Goal: Check status: Verify the current state of an ongoing process or item

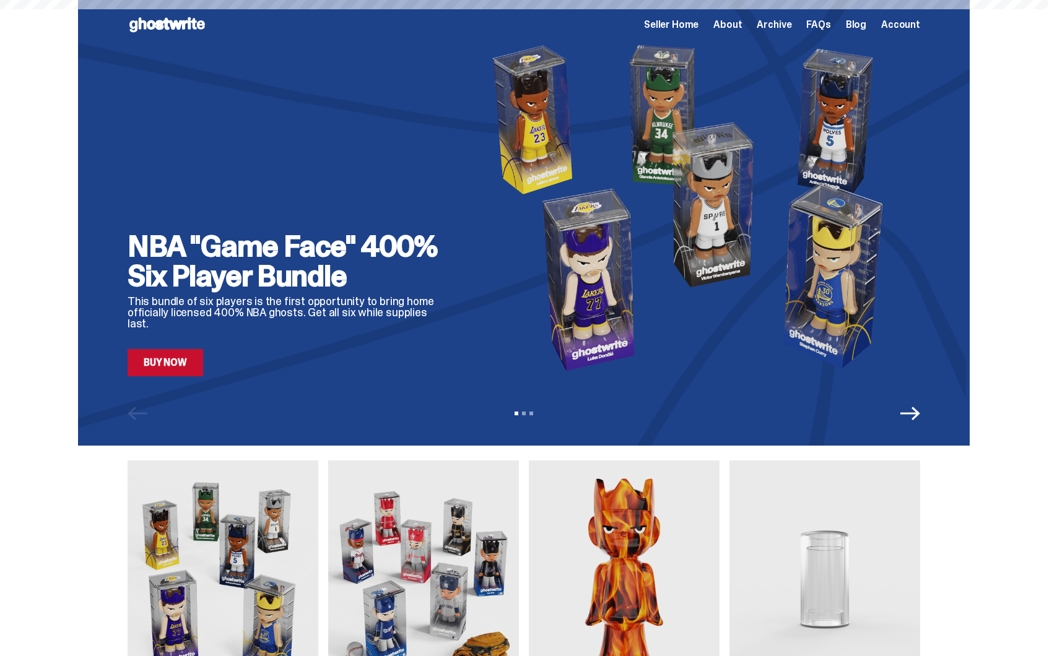
click at [682, 25] on span "Seller Home" at bounding box center [671, 25] width 54 height 10
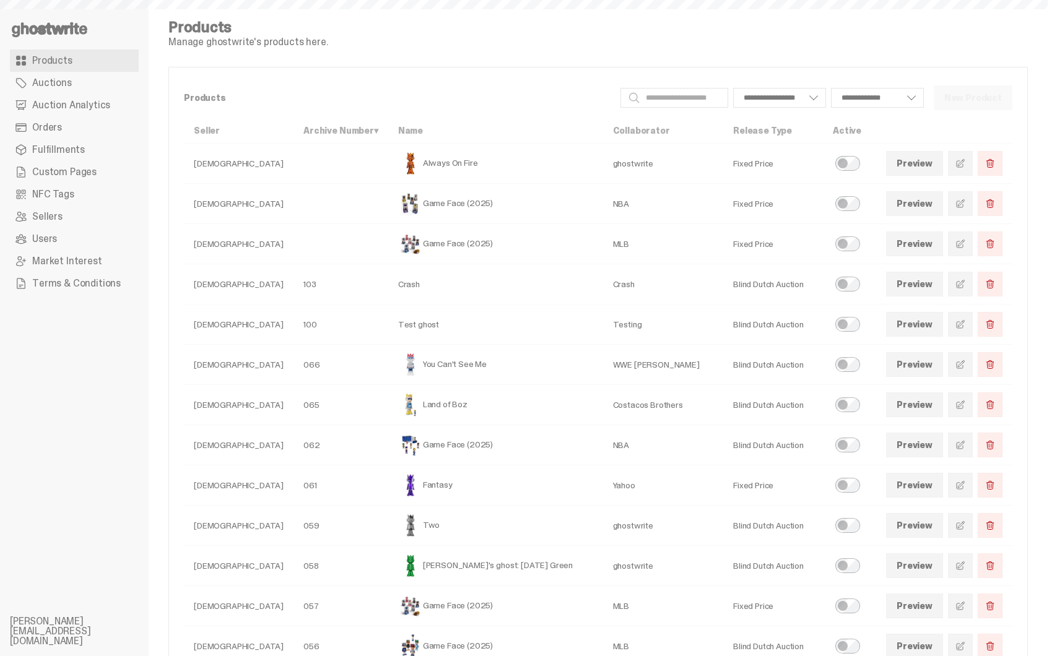
click at [95, 97] on link "Auction Analytics" at bounding box center [74, 105] width 129 height 22
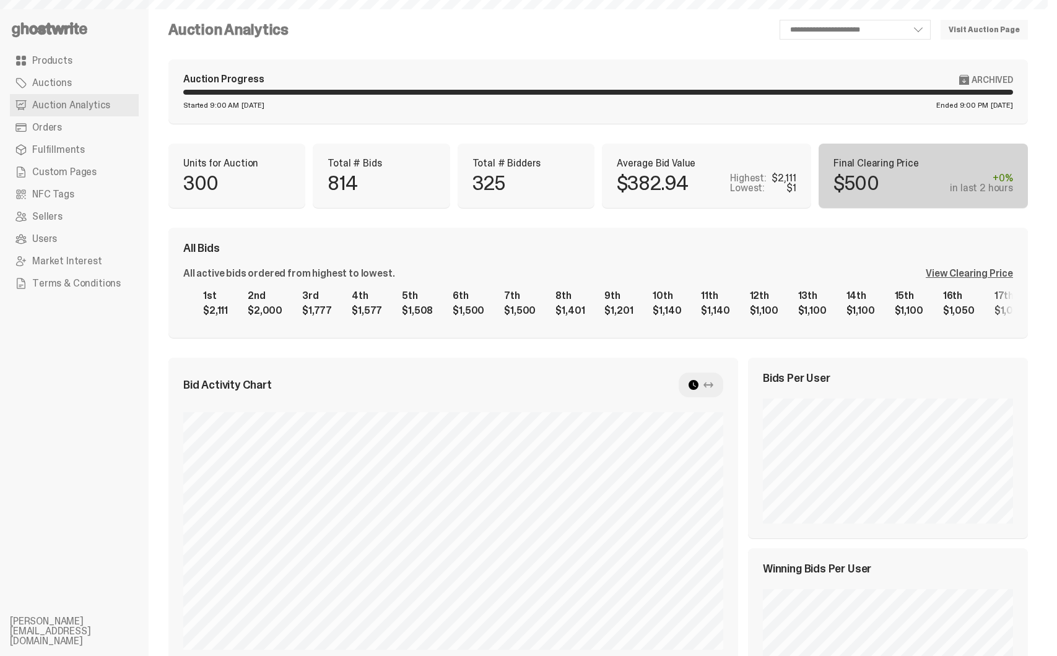
select select "**"
